Goal: Task Accomplishment & Management: Manage account settings

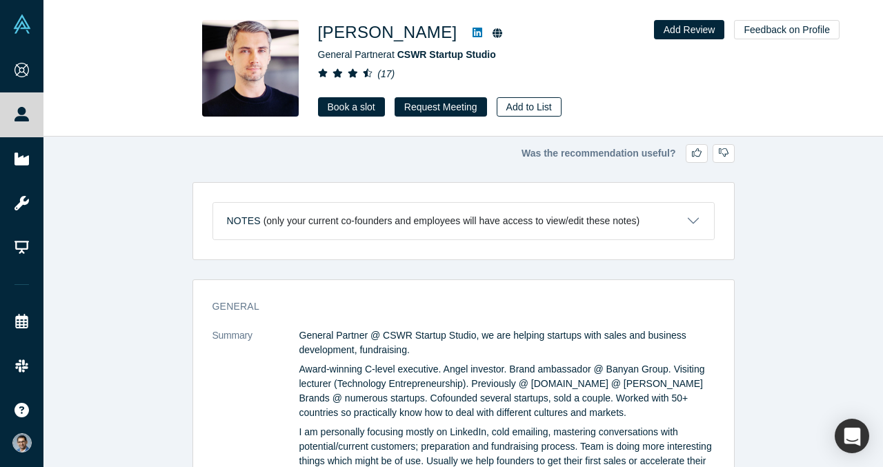
click at [512, 104] on button "Add to List" at bounding box center [528, 106] width 65 height 19
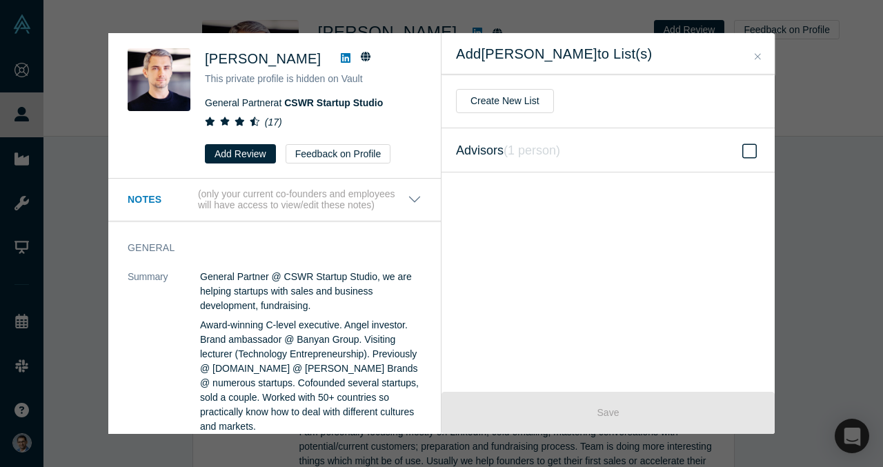
click at [531, 150] on icon "( 1 person )" at bounding box center [531, 150] width 57 height 14
click at [0, 0] on input "Advisors ( 1 person )" at bounding box center [0, 0] width 0 height 0
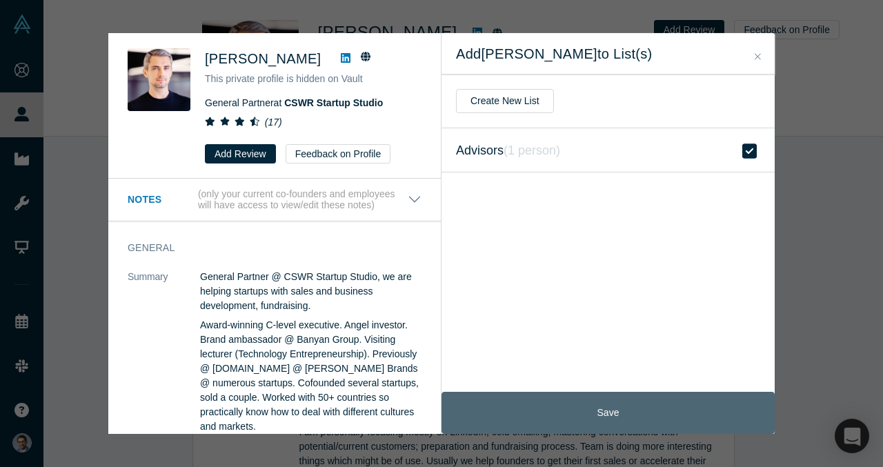
click at [652, 405] on button "Save" at bounding box center [607, 413] width 333 height 42
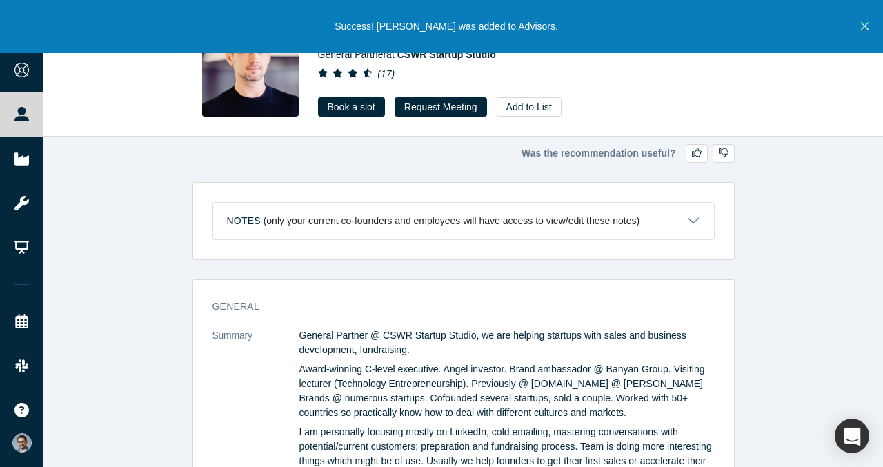
click at [865, 27] on icon "Close" at bounding box center [864, 27] width 8 height 8
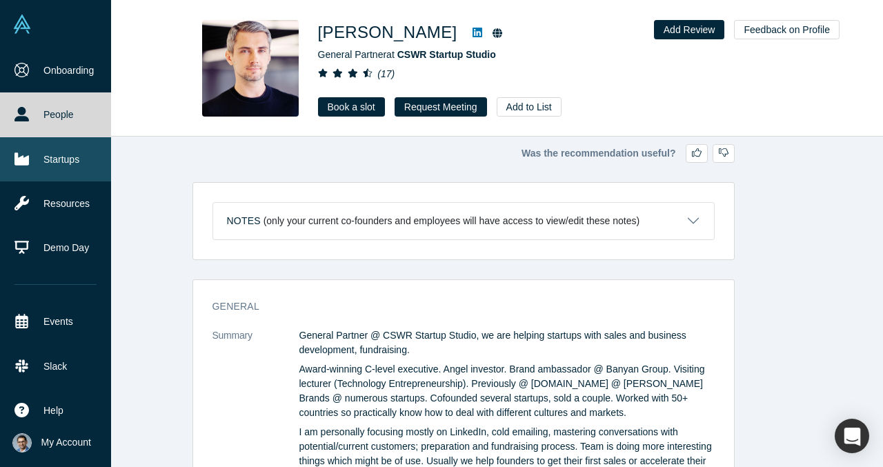
click at [40, 146] on link "Startups" at bounding box center [55, 159] width 111 height 44
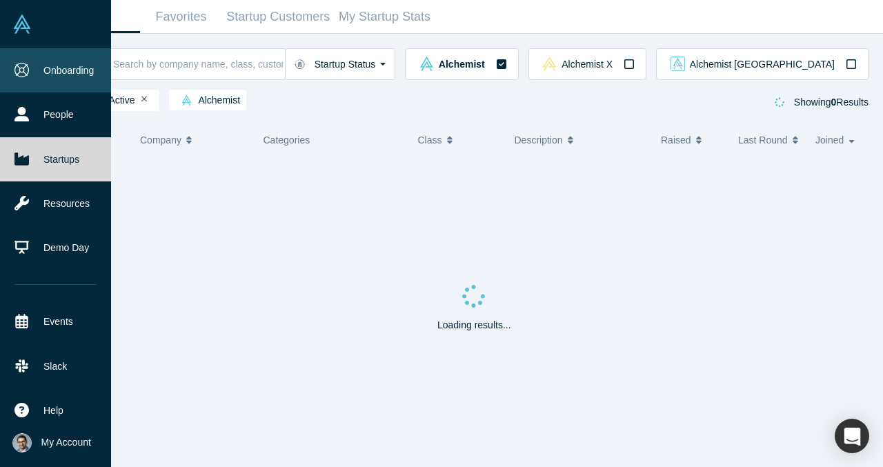
click at [15, 63] on icon at bounding box center [21, 70] width 14 height 14
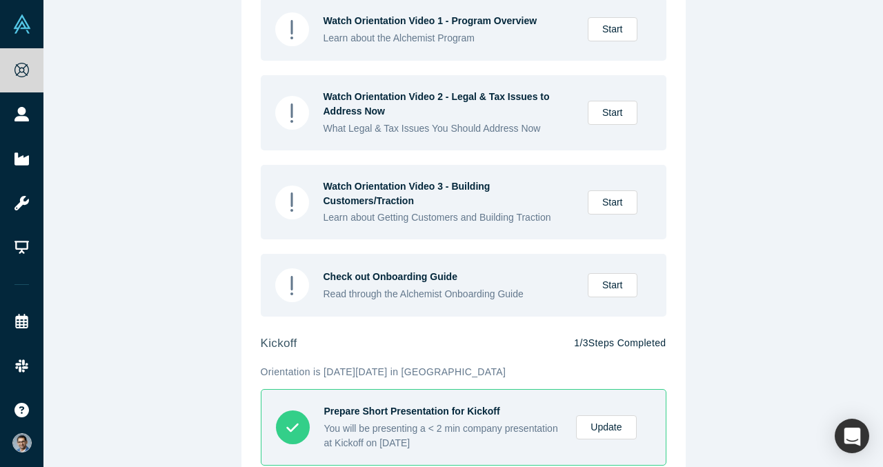
scroll to position [600, 0]
